Goal: Task Accomplishment & Management: Manage account settings

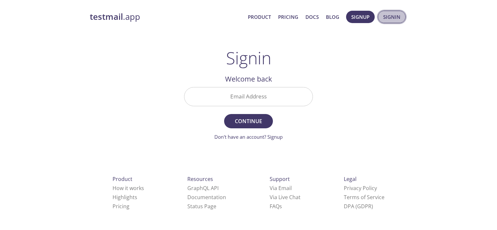
click at [399, 18] on span "Signin" at bounding box center [391, 17] width 17 height 8
click at [260, 103] on input "Email Address" at bounding box center [248, 96] width 128 height 19
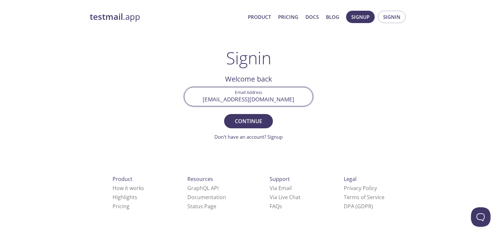
type input "[EMAIL_ADDRESS][DOMAIN_NAME]"
click at [224, 114] on button "Continue" at bounding box center [248, 121] width 49 height 14
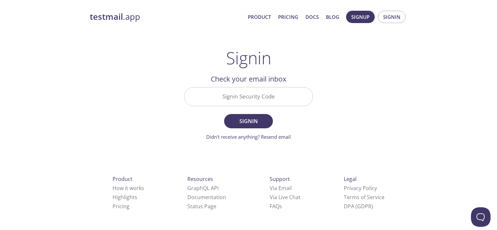
click at [255, 100] on input "Signin Security Code" at bounding box center [248, 96] width 128 height 19
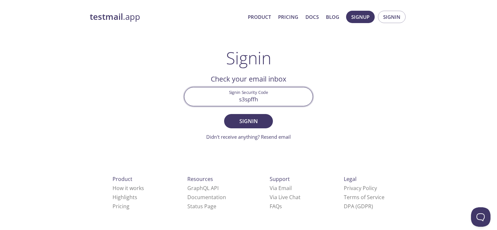
type input "s3spffh"
click at [224, 114] on button "Signin" at bounding box center [248, 121] width 49 height 14
